Goal: Information Seeking & Learning: Learn about a topic

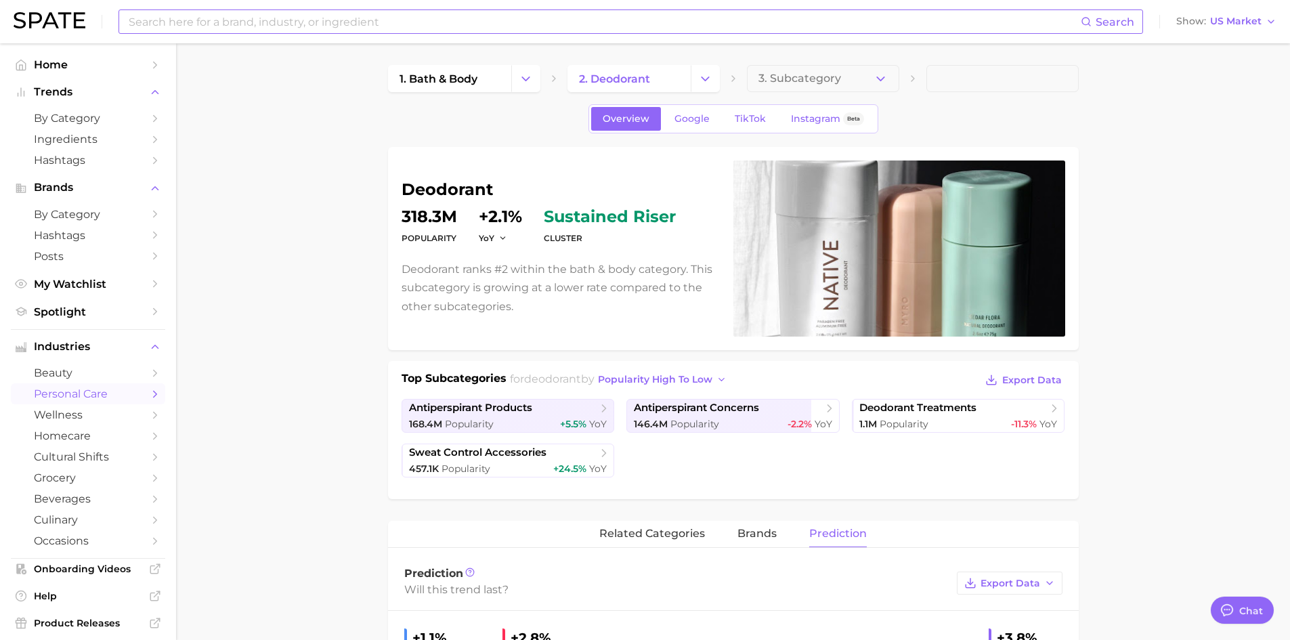
click at [260, 24] on input at bounding box center [604, 21] width 954 height 23
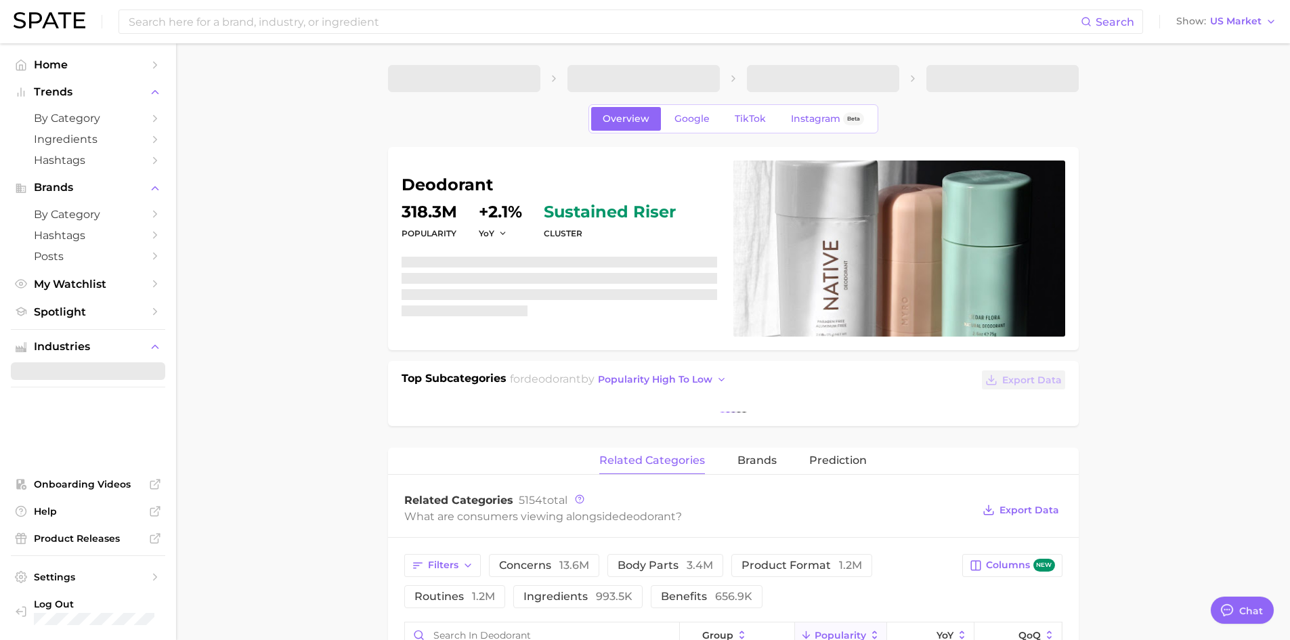
type textarea "x"
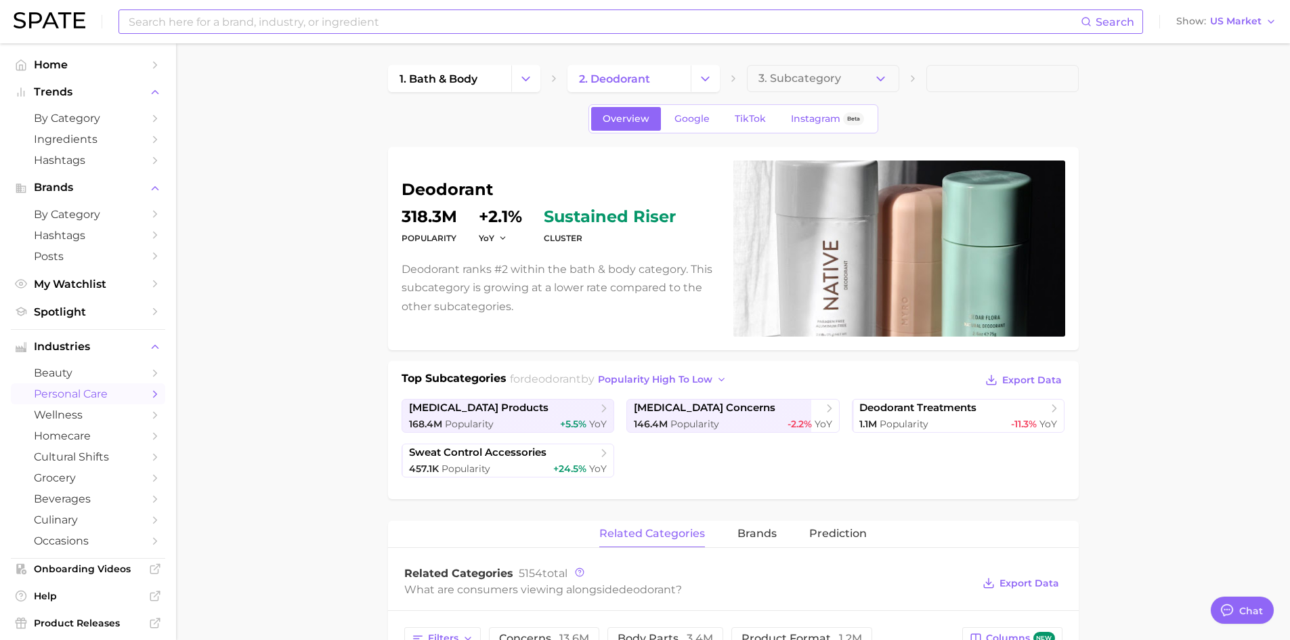
click at [251, 20] on input at bounding box center [604, 21] width 954 height 23
type input "abercrombie"
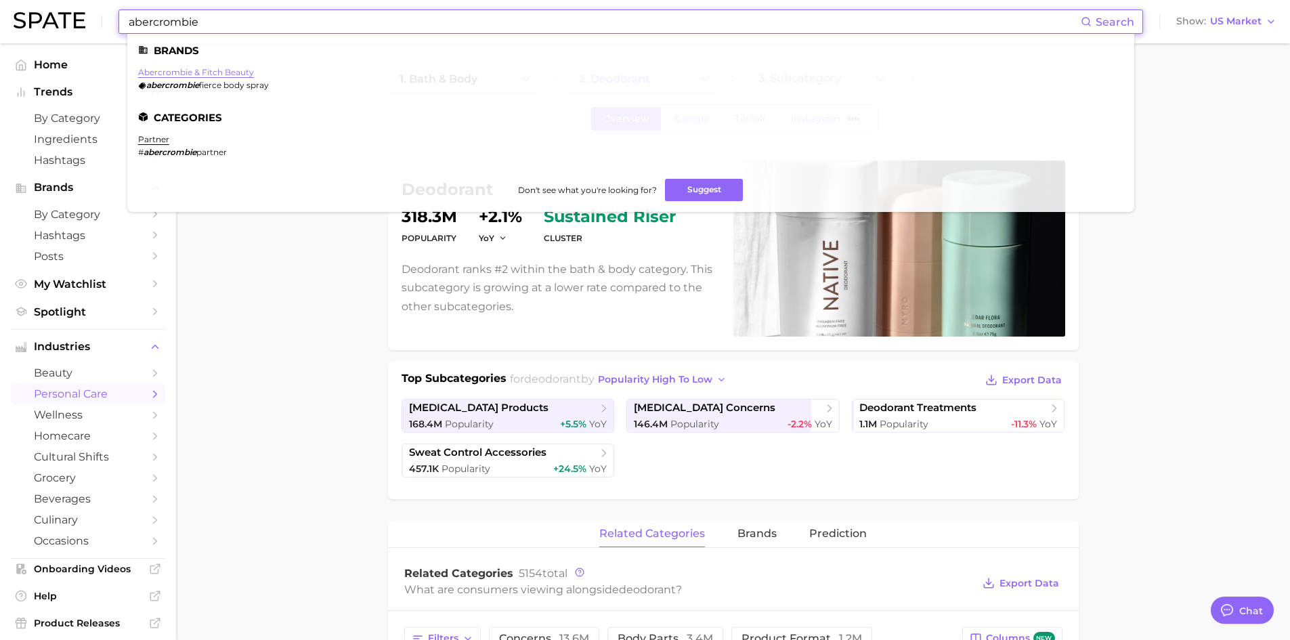
click at [198, 68] on link "abercrombie & fitch beauty" at bounding box center [196, 72] width 116 height 10
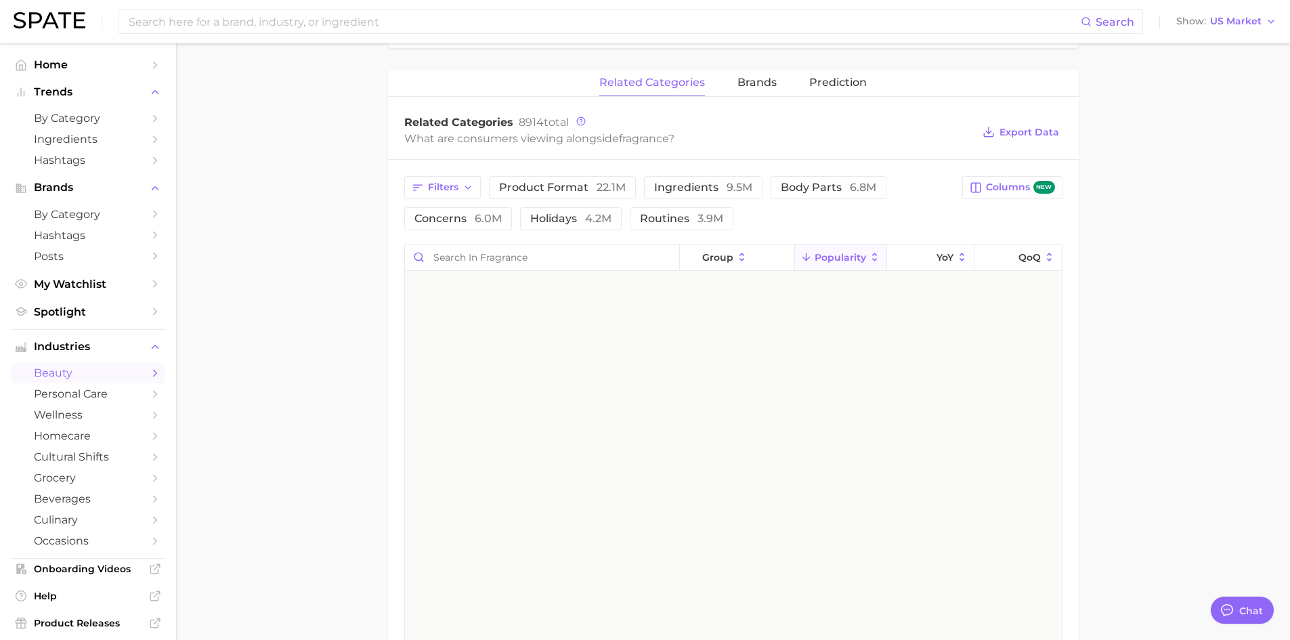
scroll to position [1897, 0]
